Goal: Check status

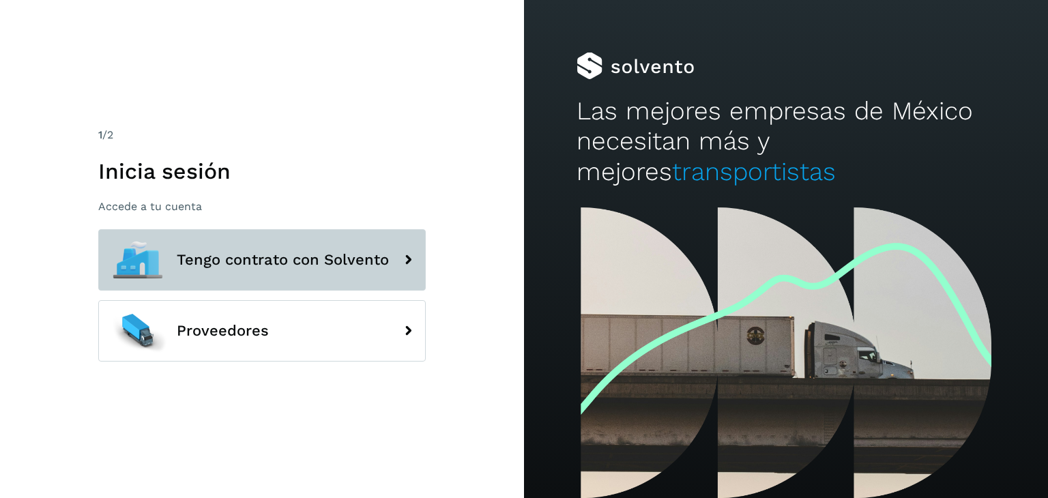
click at [222, 267] on span "Tengo contrato con Solvento" at bounding box center [283, 260] width 212 height 16
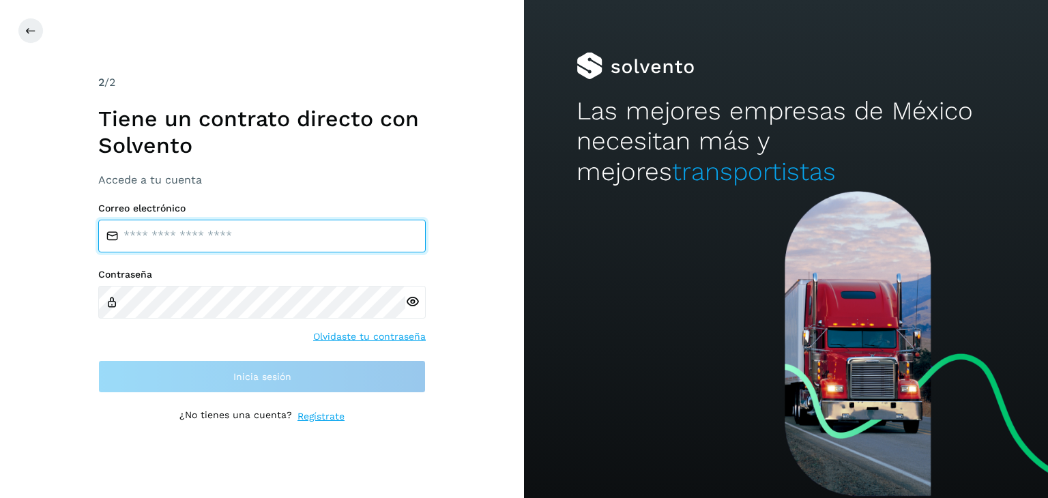
click at [194, 227] on input "email" at bounding box center [261, 236] width 327 height 33
type input "**********"
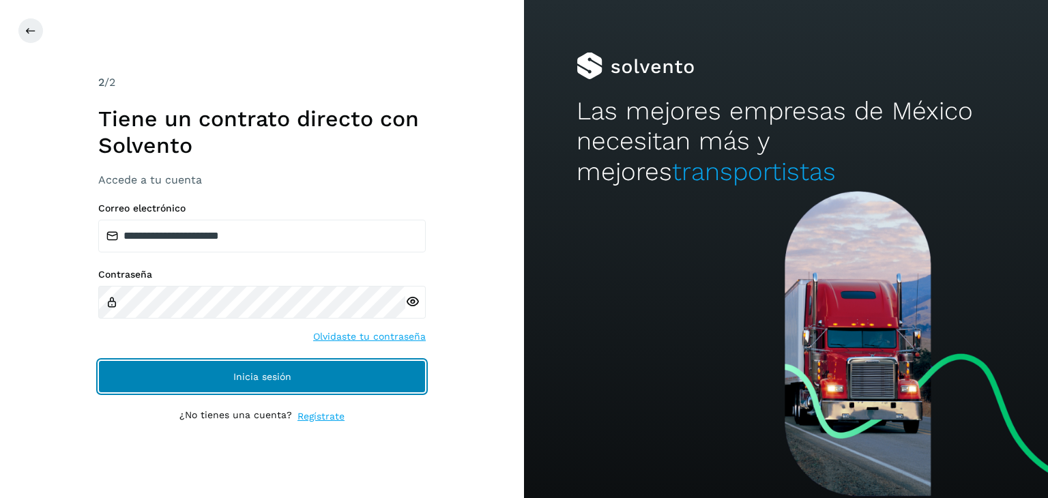
click at [247, 372] on span "Inicia sesión" at bounding box center [262, 377] width 58 height 10
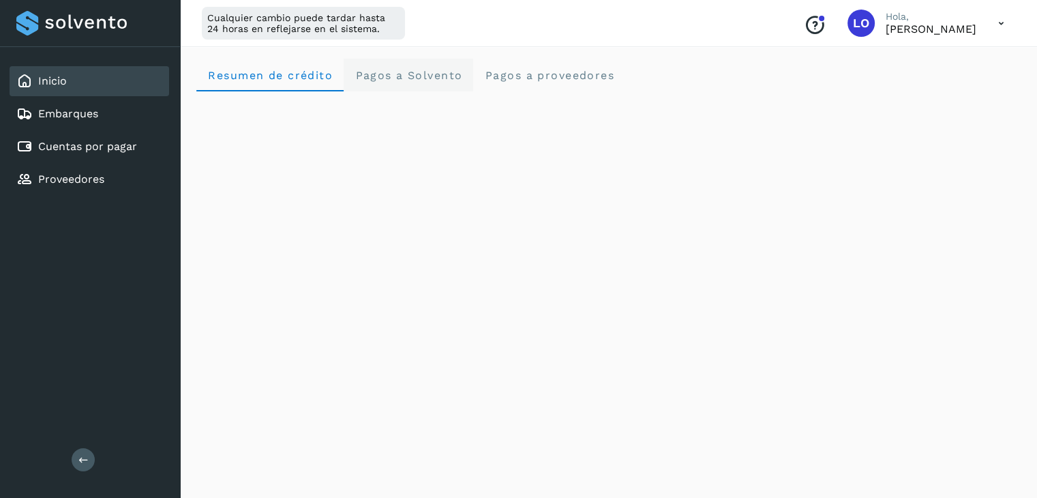
click at [415, 70] on span "Pagos a Solvento" at bounding box center [409, 75] width 108 height 13
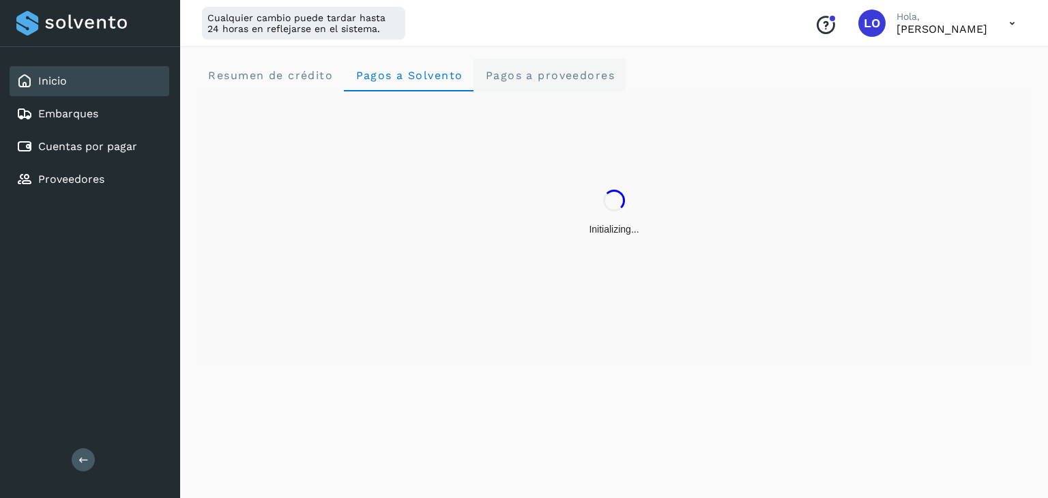
click at [548, 72] on span "Pagos a proveedores" at bounding box center [549, 75] width 130 height 13
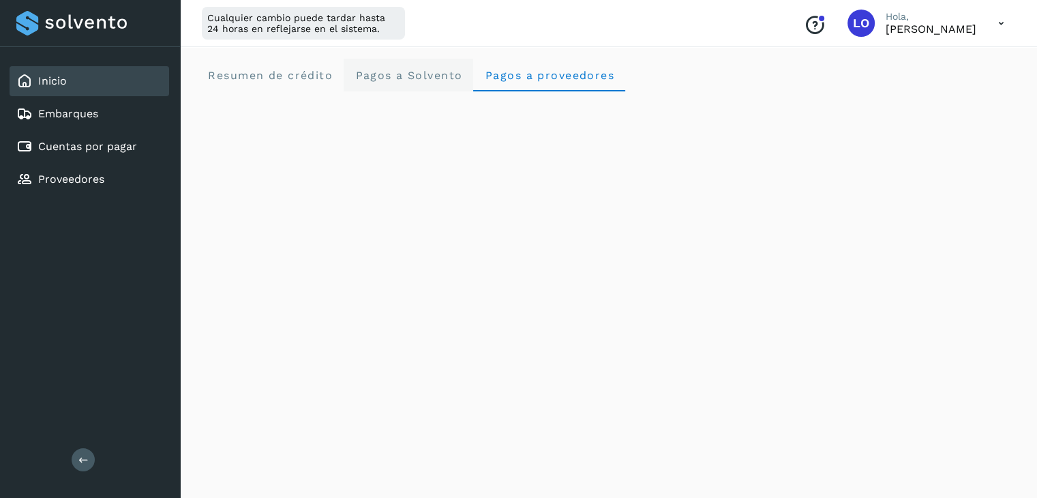
click at [407, 68] on Solvento "Pagos a Solvento" at bounding box center [409, 75] width 130 height 33
click at [270, 61] on crédito "Resumen de crédito" at bounding box center [269, 75] width 147 height 33
